Goal: Task Accomplishment & Management: Manage account settings

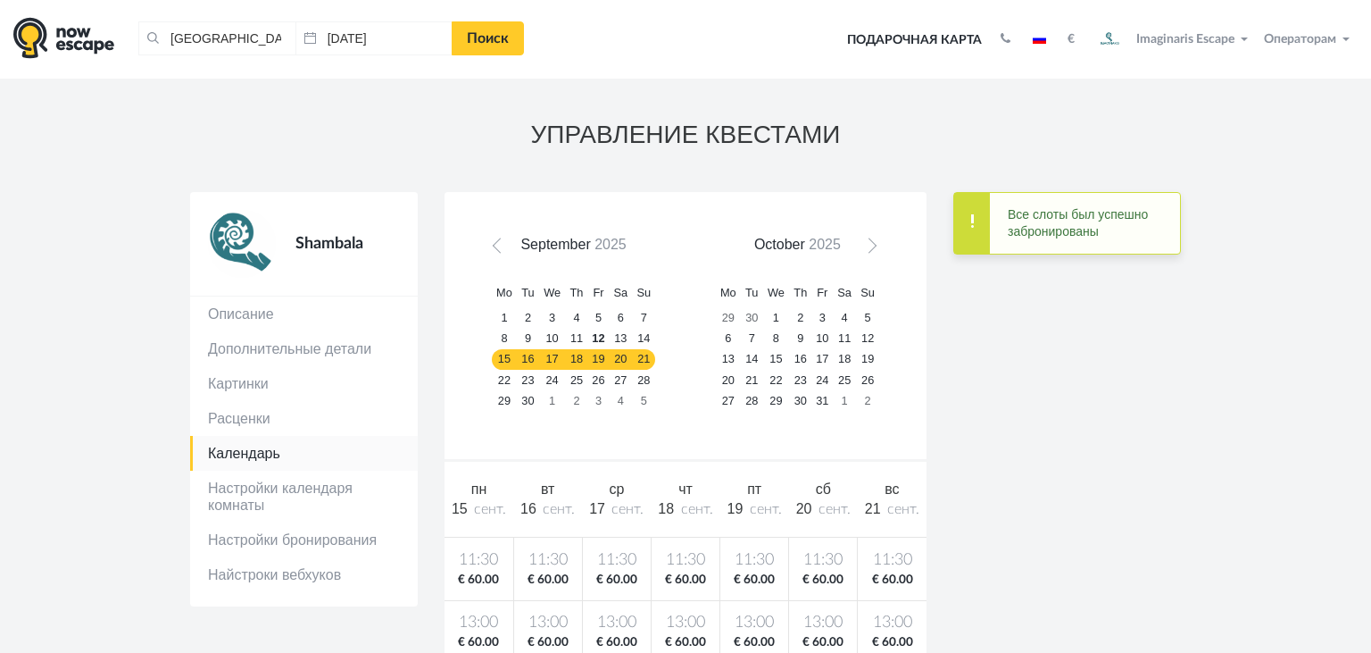
scroll to position [43, 0]
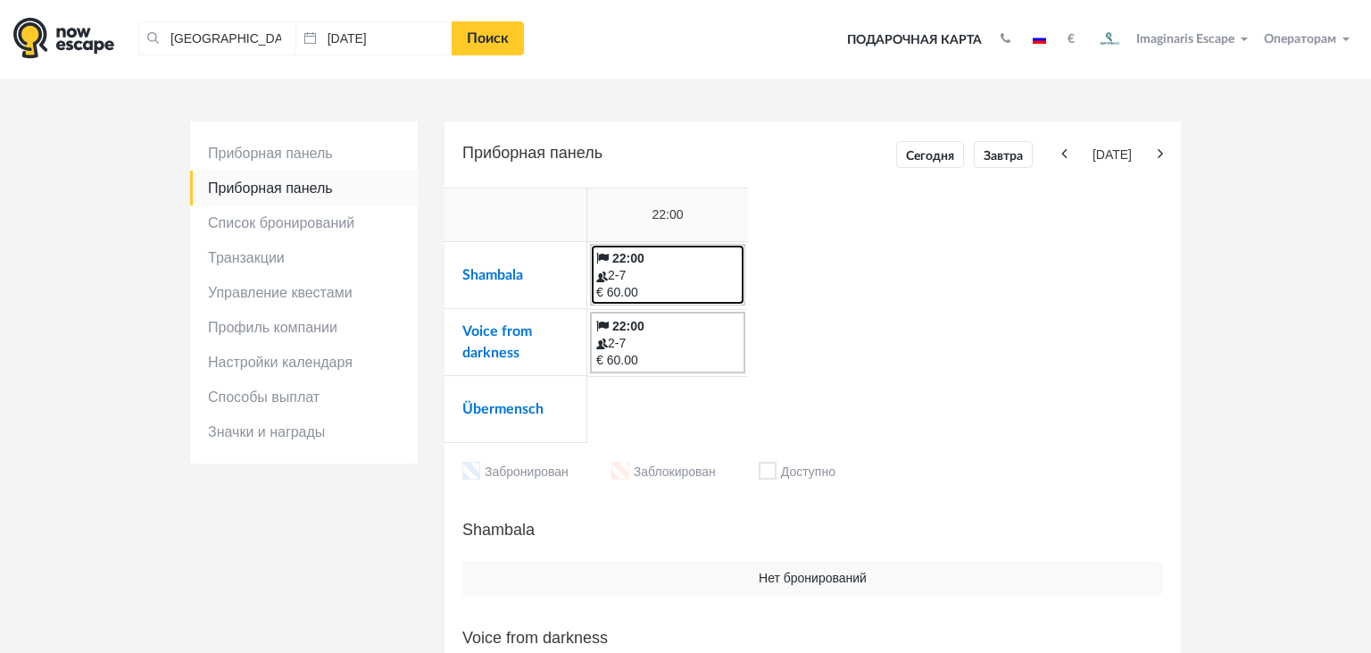
click at [640, 279] on div "2-7" at bounding box center [667, 275] width 143 height 17
click at [641, 272] on div "2-7" at bounding box center [667, 275] width 143 height 17
click at [826, 226] on div "22:00 2-7 € 60.00 22:00 22:00 2-7 € 60.00" at bounding box center [884, 315] width 594 height 256
click at [490, 359] on link "Voice from darkness" at bounding box center [497, 342] width 70 height 36
click at [470, 270] on link "Shambala" at bounding box center [492, 275] width 61 height 14
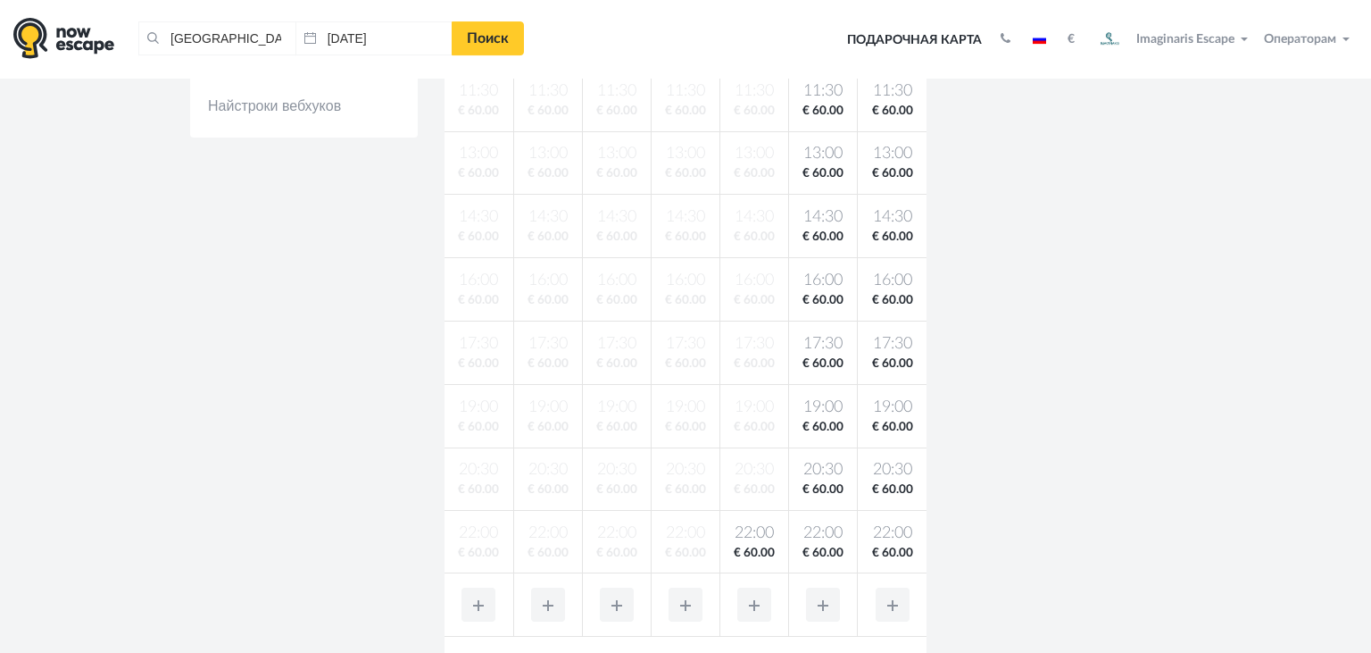
scroll to position [470, 0]
click at [764, 530] on body "Таллин, Эстония Очистить все Таллин, Эстония 12.09.2025 Поиск Toggle navigation…" at bounding box center [685, 424] width 1371 height 1788
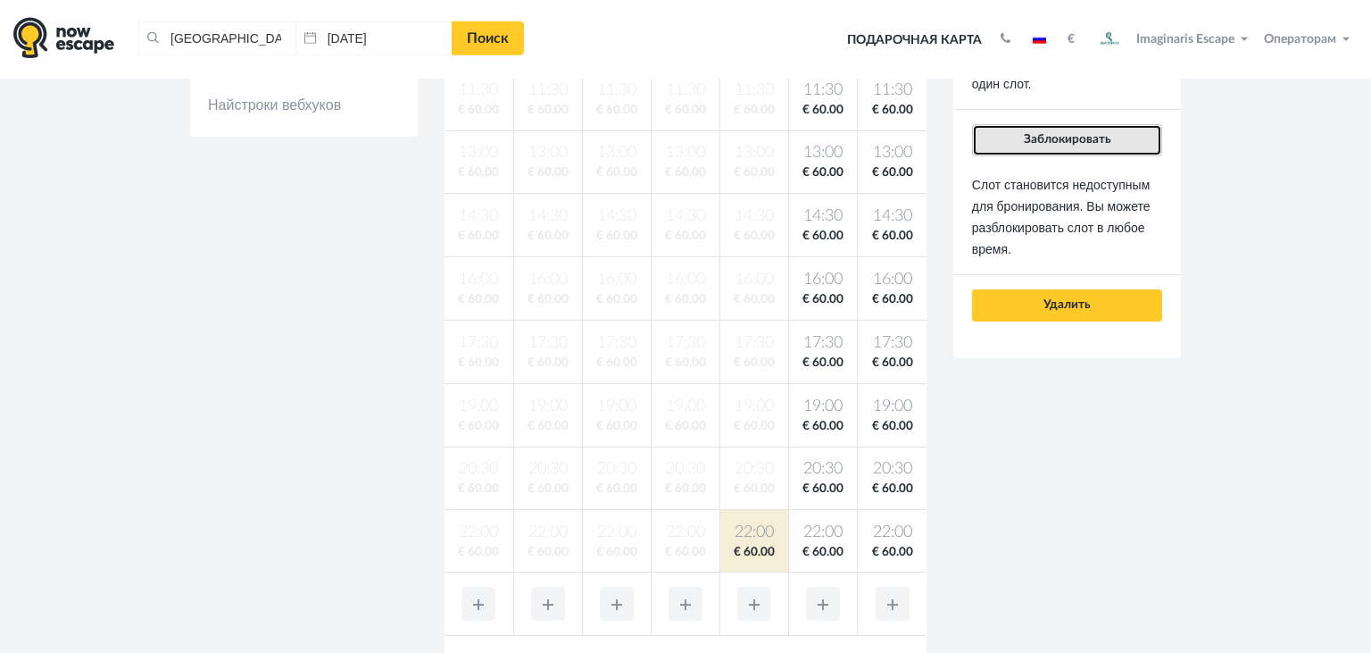
click at [1049, 127] on button "Заблокировать" at bounding box center [1067, 140] width 190 height 32
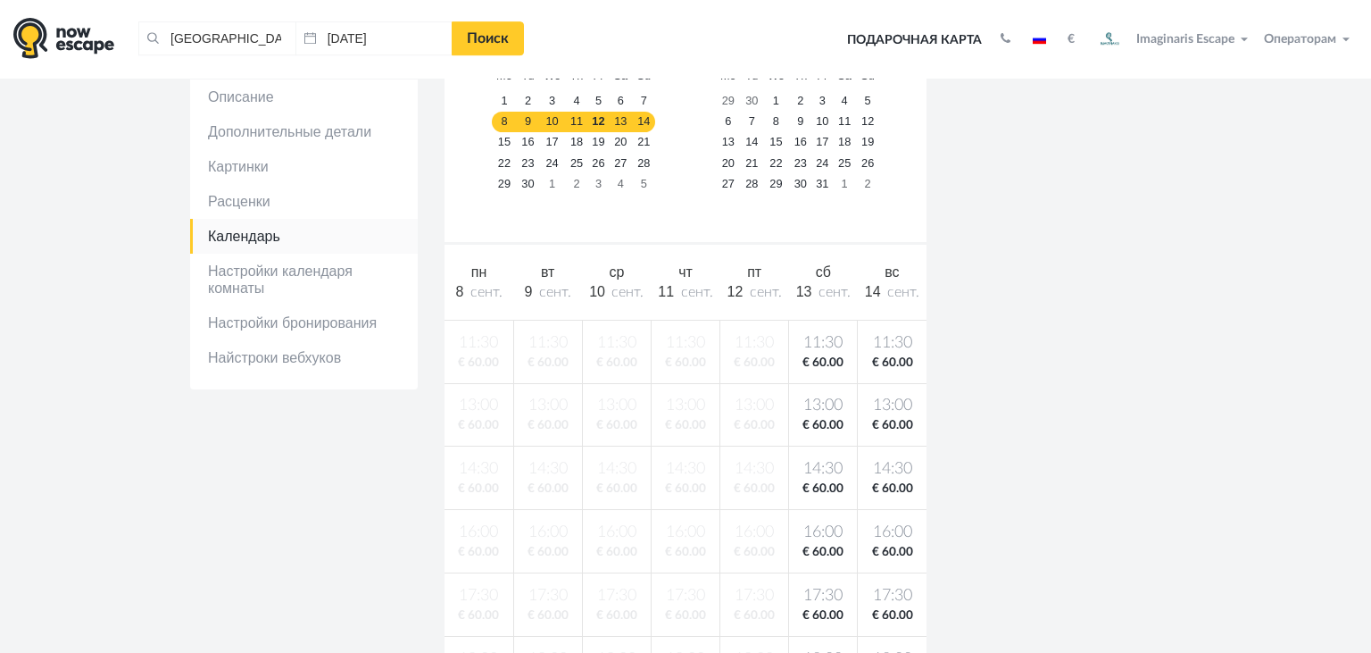
scroll to position [534, 0]
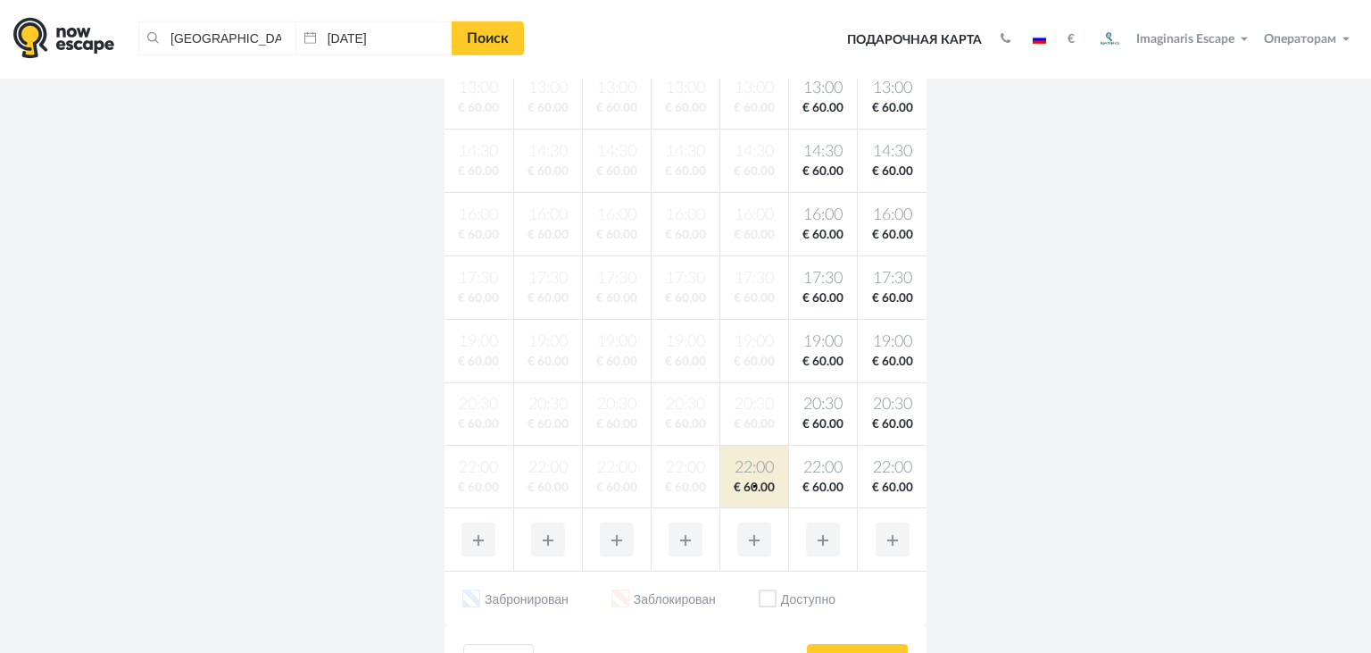
click at [753, 485] on span "€ 60.00" at bounding box center [754, 487] width 61 height 17
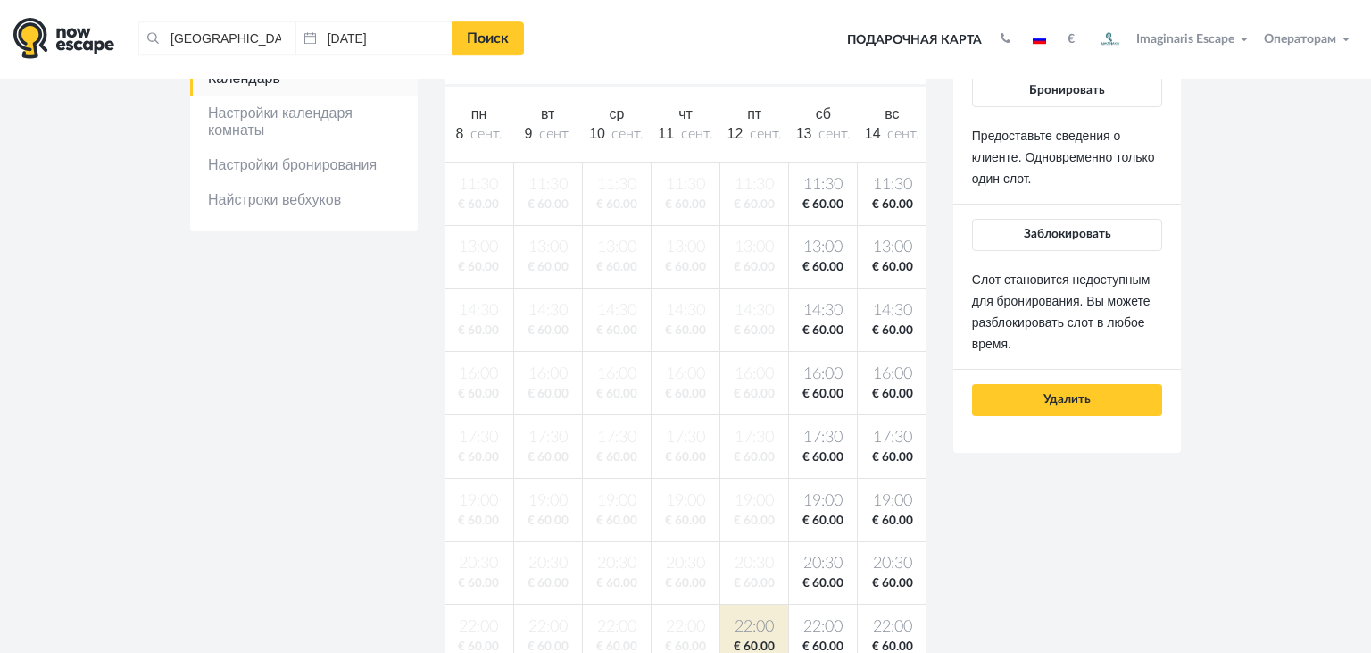
scroll to position [374, 0]
click at [1055, 232] on span "Заблокировать" at bounding box center [1067, 235] width 87 height 12
